Goal: Task Accomplishment & Management: Use online tool/utility

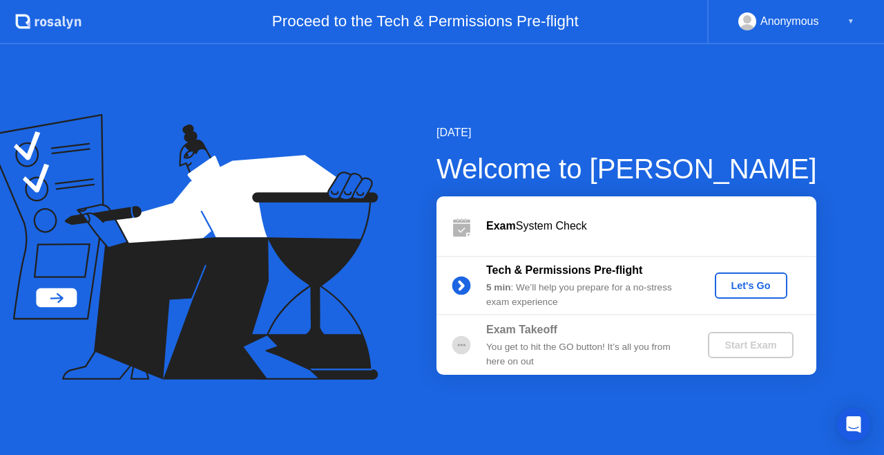
click at [754, 283] on div "Let's Go" at bounding box center [751, 285] width 61 height 11
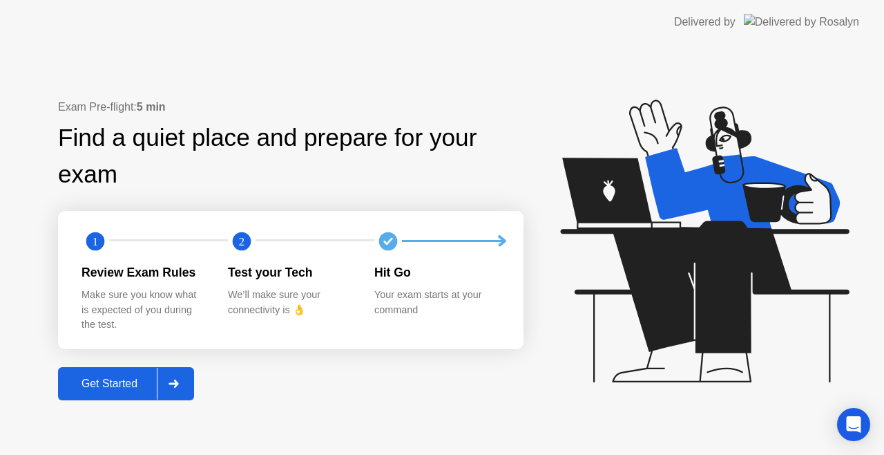
click at [98, 383] on div "Get Started" at bounding box center [109, 383] width 95 height 12
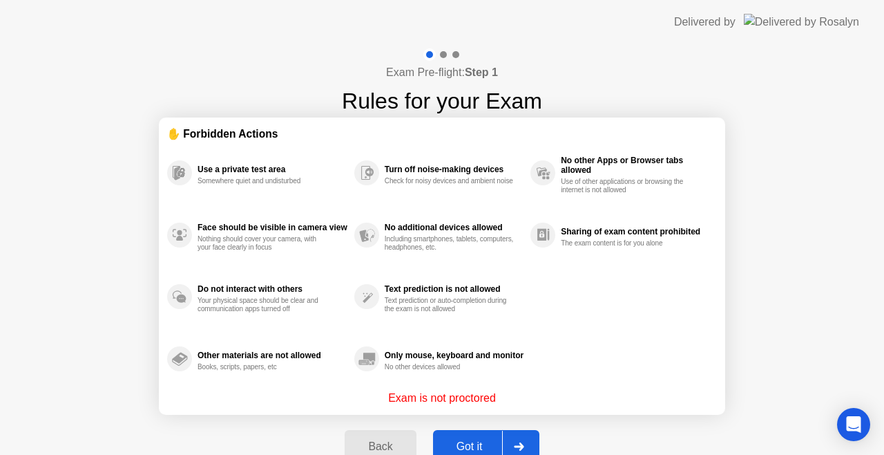
click at [461, 442] on div "Got it" at bounding box center [469, 446] width 65 height 12
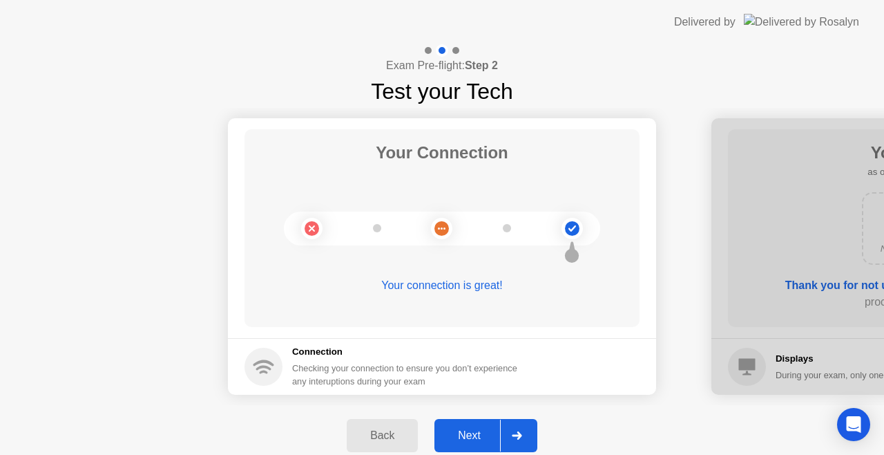
click at [477, 433] on div "Next" at bounding box center [469, 435] width 61 height 12
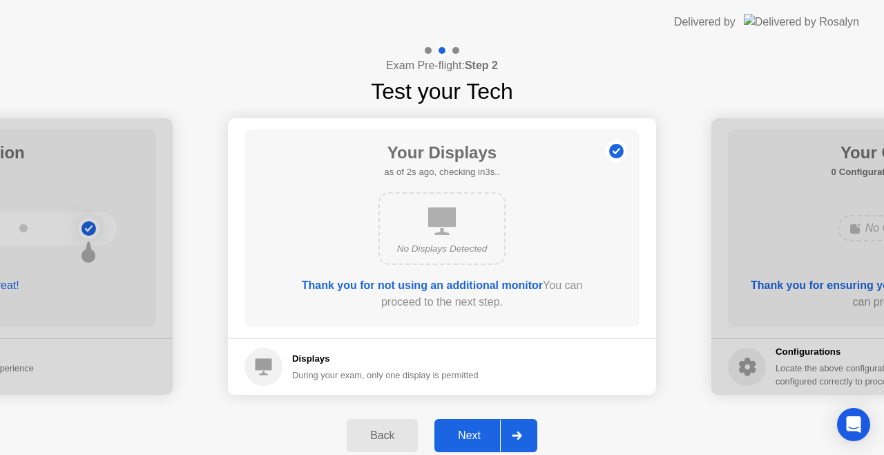
click at [477, 432] on div "Next" at bounding box center [469, 435] width 61 height 12
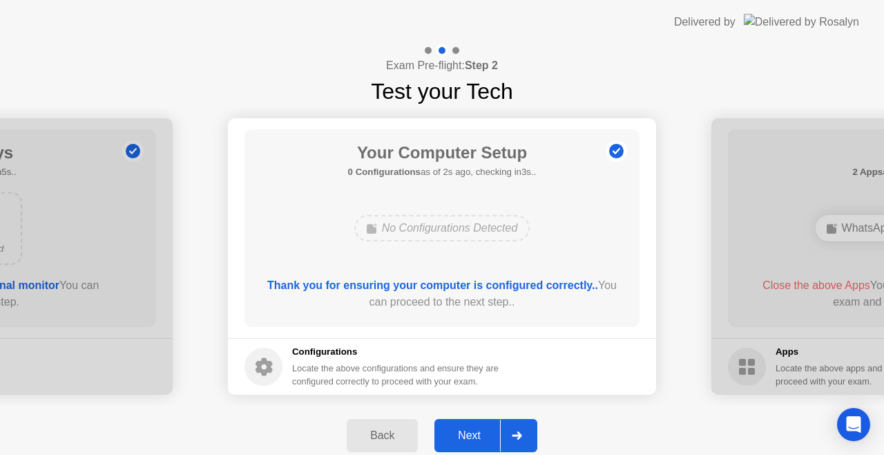
click at [473, 435] on div "Next" at bounding box center [469, 435] width 61 height 12
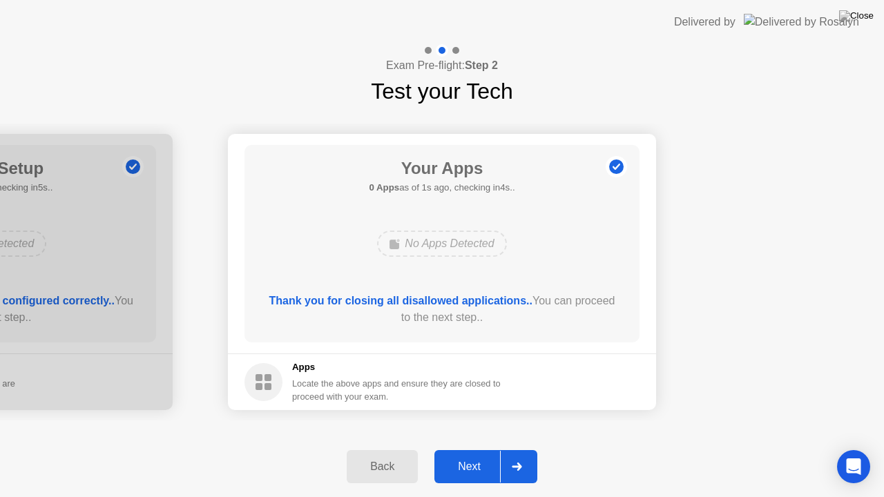
click at [464, 454] on div "Next" at bounding box center [469, 467] width 61 height 12
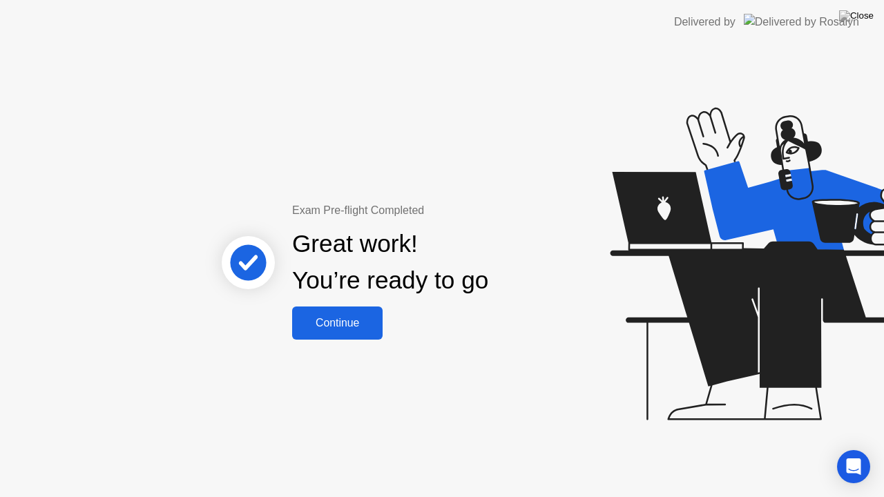
click at [330, 321] on div "Continue" at bounding box center [337, 323] width 82 height 12
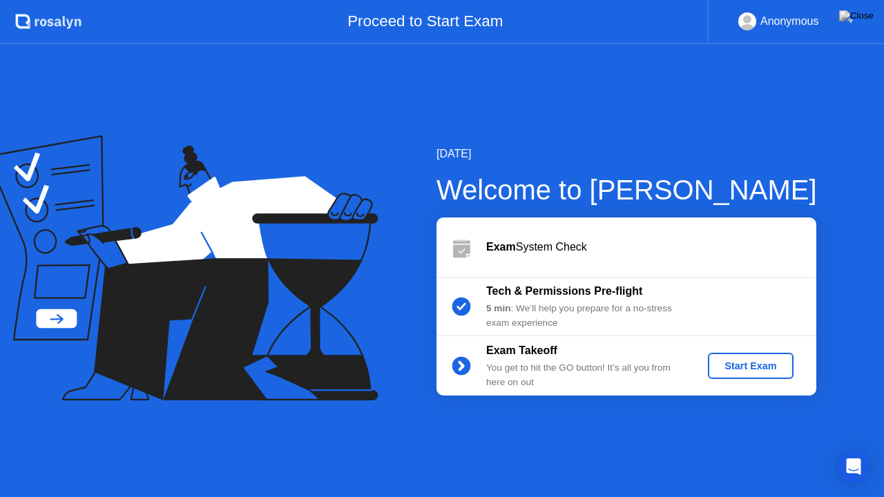
click at [755, 368] on div "Start Exam" at bounding box center [751, 366] width 74 height 11
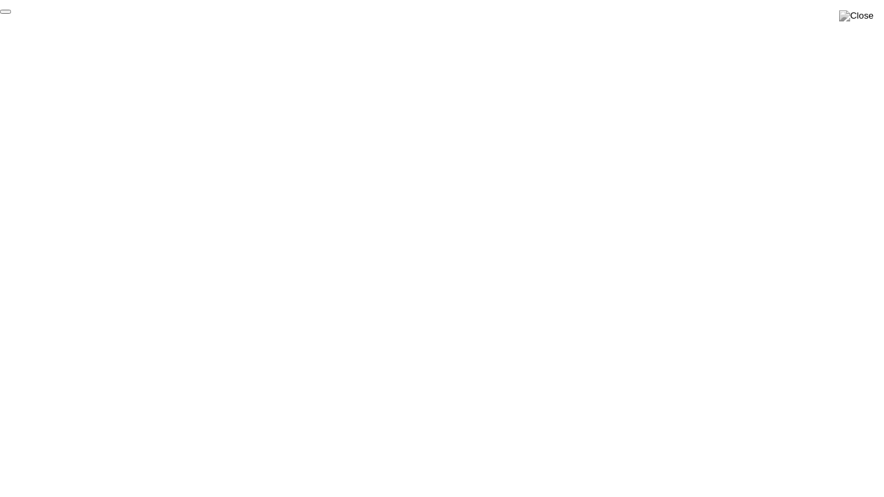
click div "End Proctoring Session"
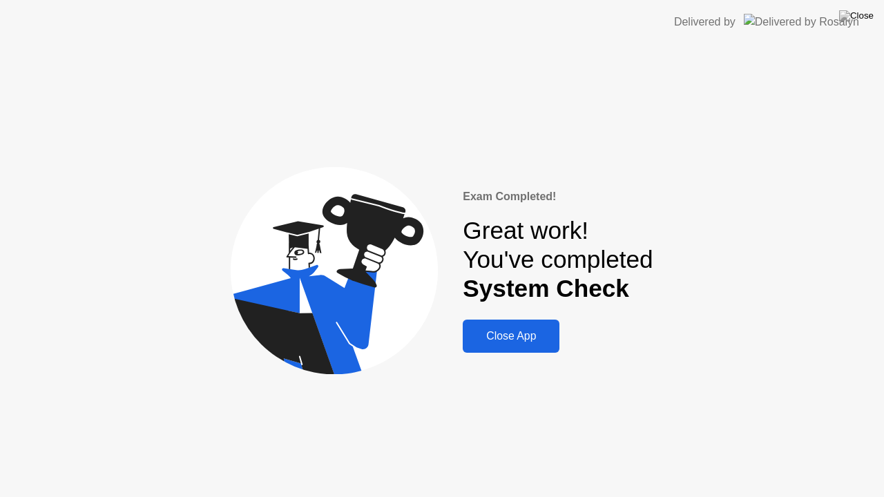
click at [513, 340] on div "Close App" at bounding box center [511, 336] width 88 height 12
